Goal: Find specific page/section: Find specific page/section

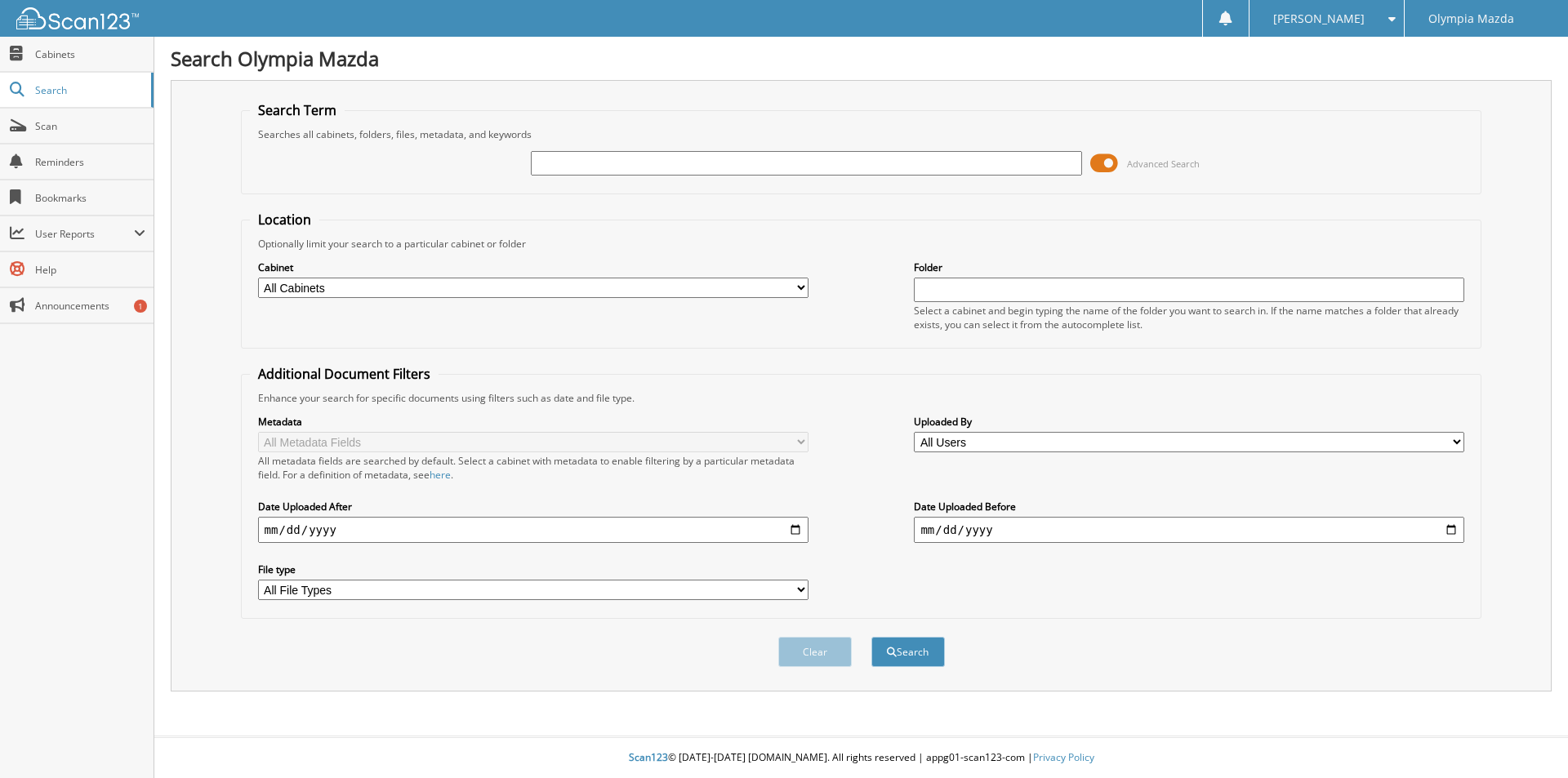
click at [631, 168] on input "text" at bounding box center [806, 163] width 550 height 25
type input "55327"
click at [872, 637] on button "Search" at bounding box center [909, 652] width 74 height 30
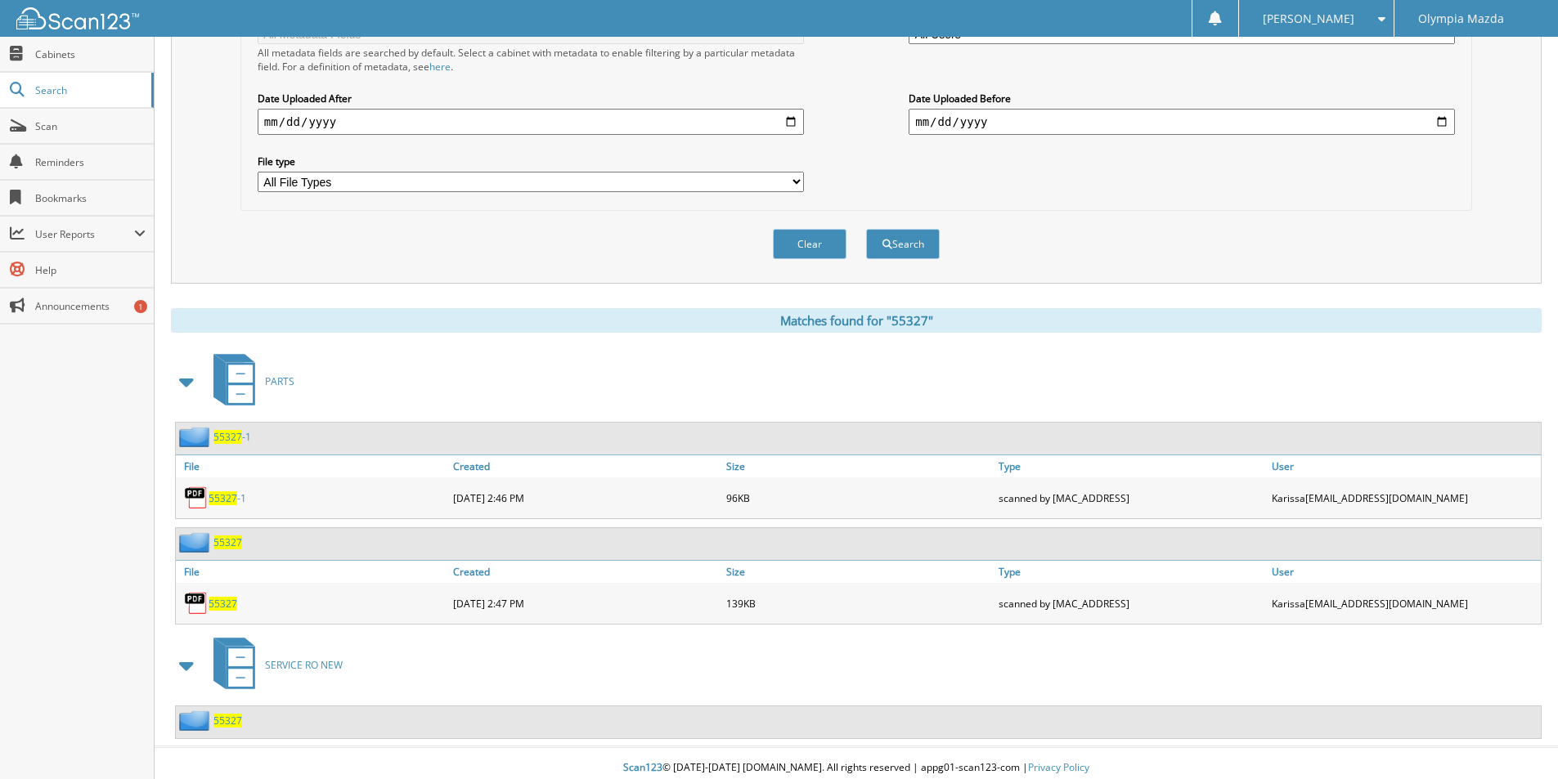
scroll to position [419, 0]
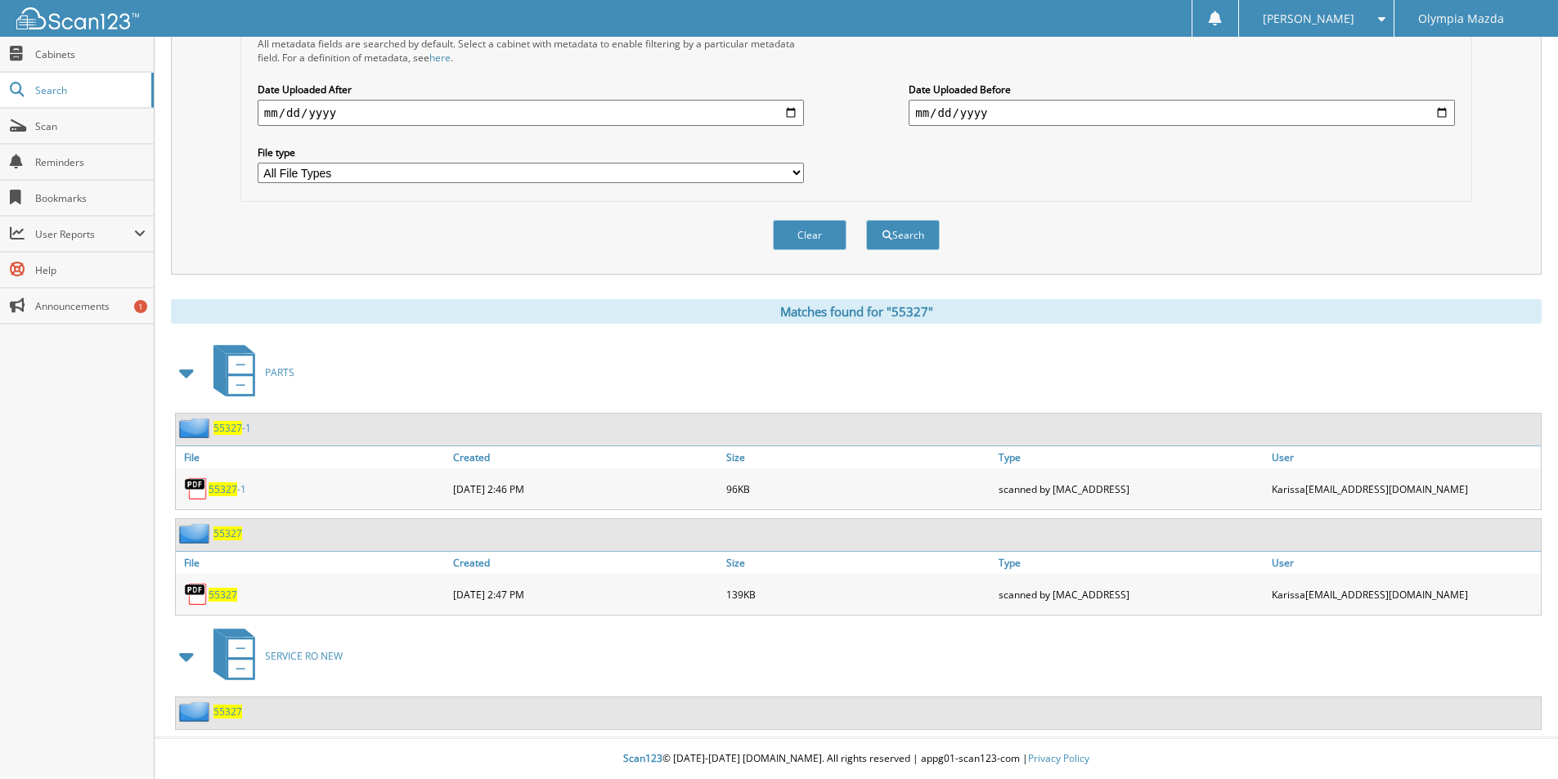
click at [230, 716] on span "55327" at bounding box center [227, 712] width 29 height 14
